Goal: Task Accomplishment & Management: Manage account settings

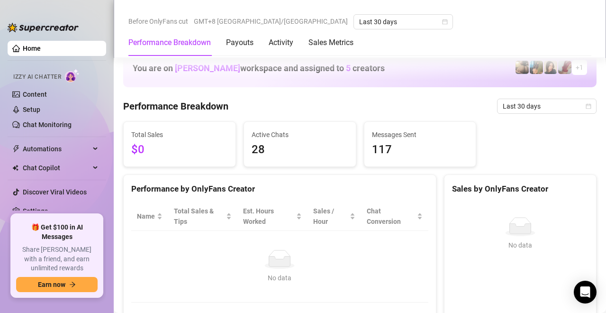
scroll to position [284, 0]
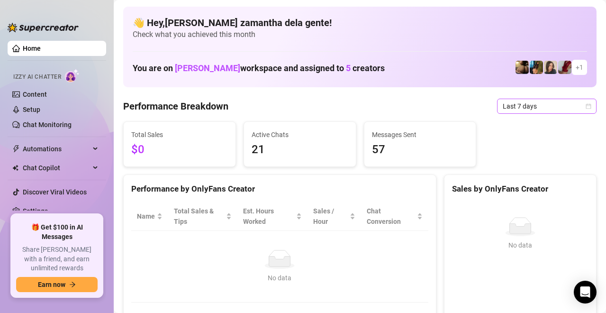
click at [503, 107] on span "Last 7 days" at bounding box center [547, 106] width 88 height 14
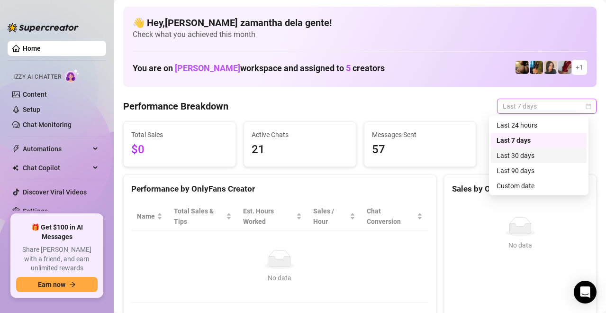
click at [510, 149] on div "Last 30 days" at bounding box center [539, 155] width 96 height 15
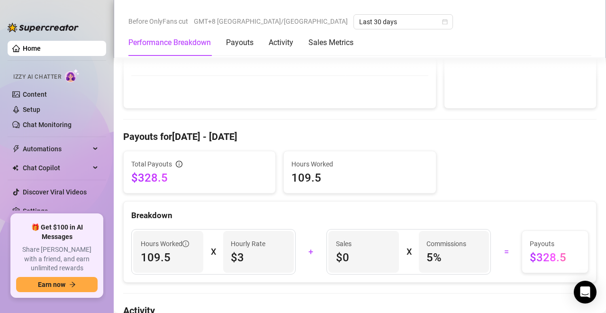
scroll to position [243, 0]
